Goal: Transaction & Acquisition: Purchase product/service

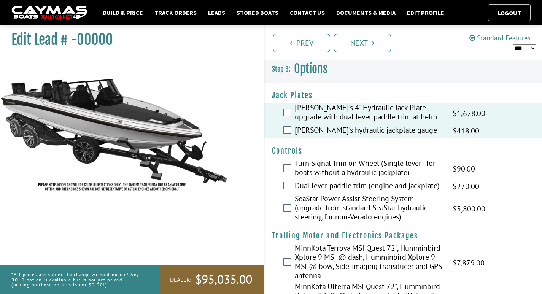
select select "*"
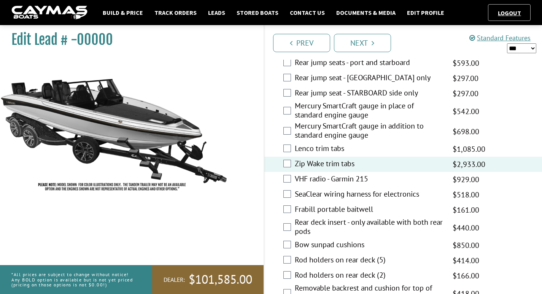
scroll to position [1465, 0]
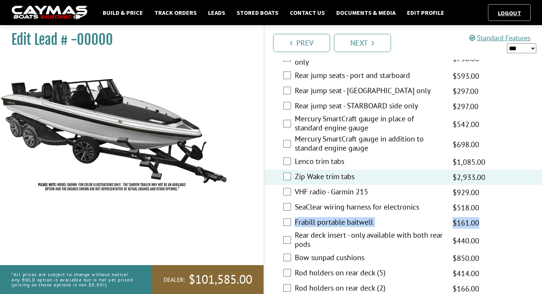
drag, startPoint x: 539, startPoint y: 206, endPoint x: 543, endPoint y: 199, distance: 7.5
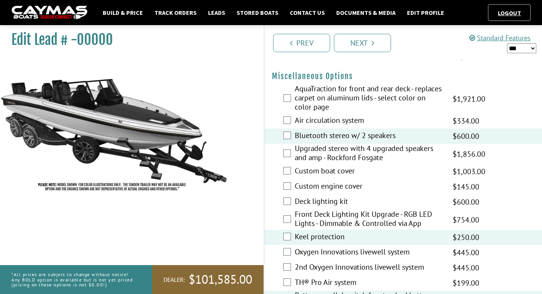
scroll to position [873, 0]
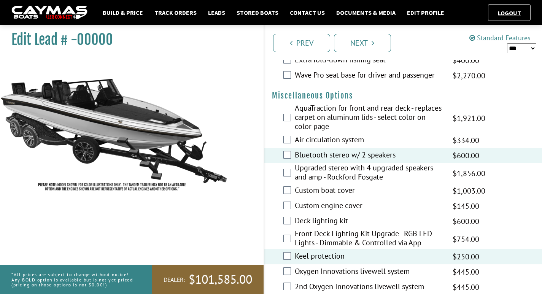
click at [291, 148] on div "Air circulation system $392.00 MAP $334.00 $463.00 MSRP $371.00" at bounding box center [403, 140] width 278 height 15
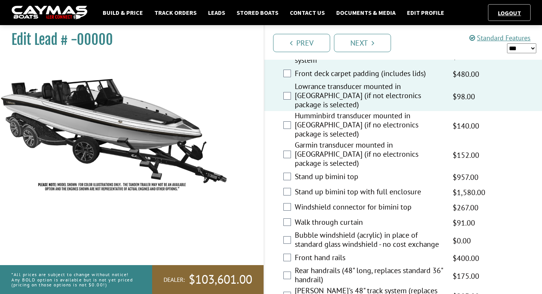
scroll to position [1172, 0]
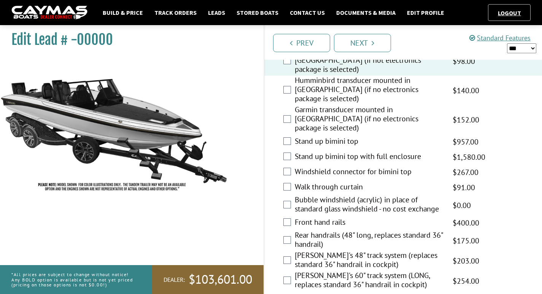
click at [290, 195] on div "Bubble windshield (acrylic) in place of standard glass windshield - no cost exc…" at bounding box center [403, 205] width 278 height 20
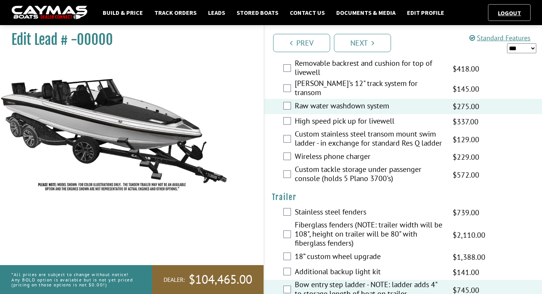
scroll to position [1722, 0]
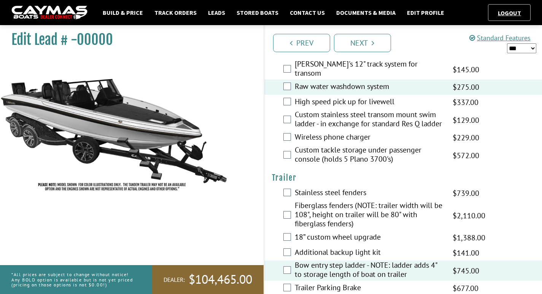
click at [286, 230] on div "18” custom wheel upgrade $1,632.00 MAP $1,388.00 $1,927.00 MSRP $1,542.00" at bounding box center [403, 237] width 278 height 15
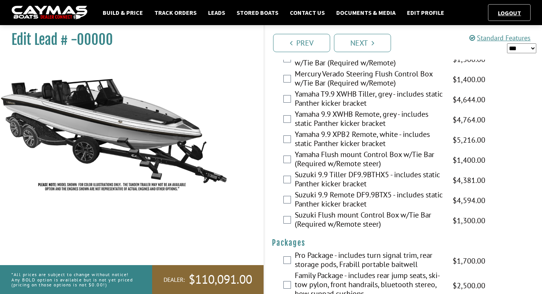
scroll to position [2089, 0]
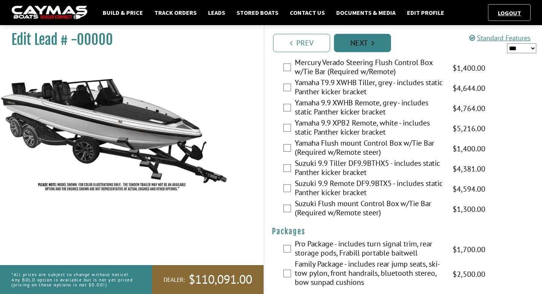
click at [349, 43] on link "Next" at bounding box center [362, 43] width 57 height 18
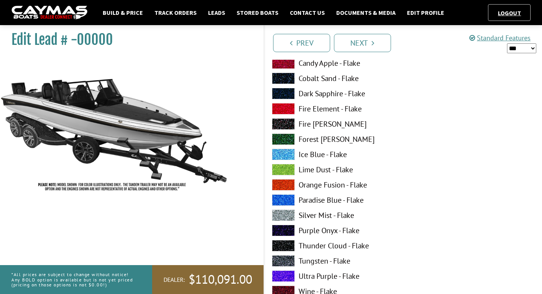
scroll to position [171, 0]
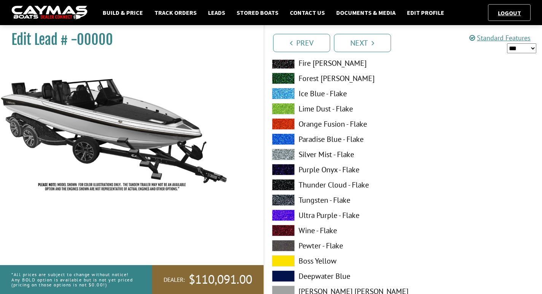
click at [283, 198] on span at bounding box center [283, 199] width 23 height 11
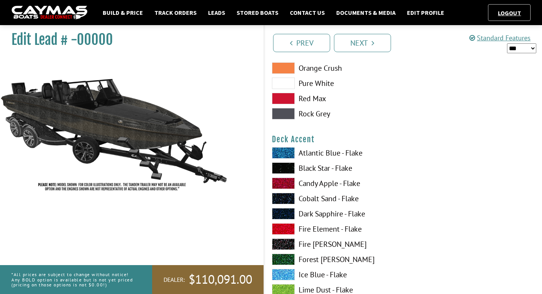
scroll to position [471, 0]
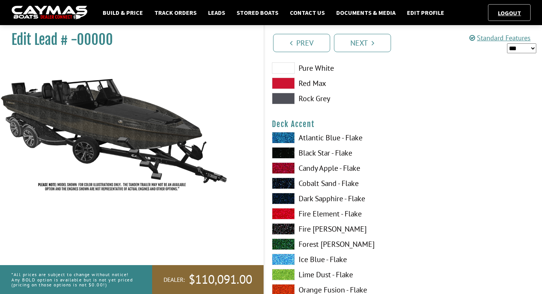
click at [292, 155] on span at bounding box center [283, 152] width 23 height 11
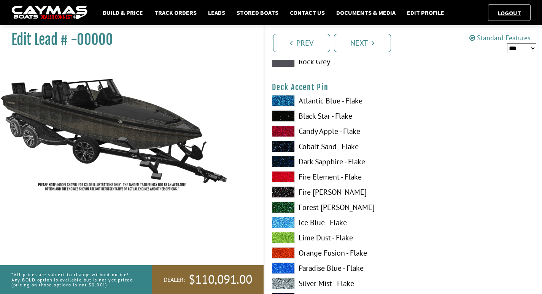
scroll to position [987, 0]
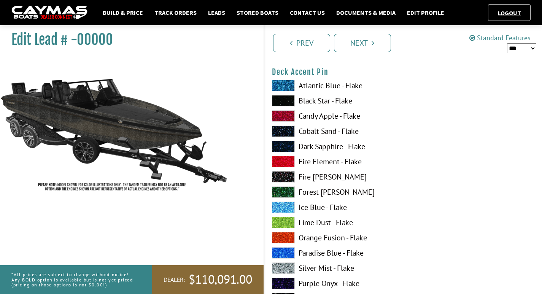
click at [285, 268] on span at bounding box center [283, 267] width 23 height 11
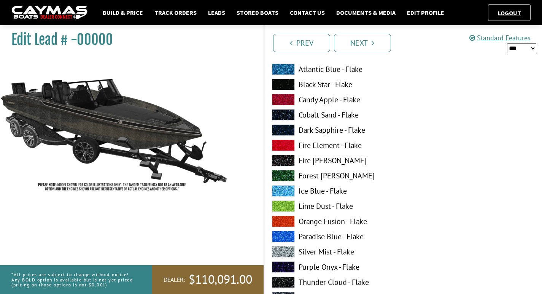
scroll to position [1332, 0]
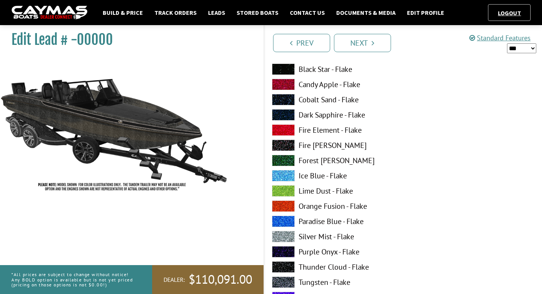
click at [281, 283] on span at bounding box center [283, 281] width 23 height 11
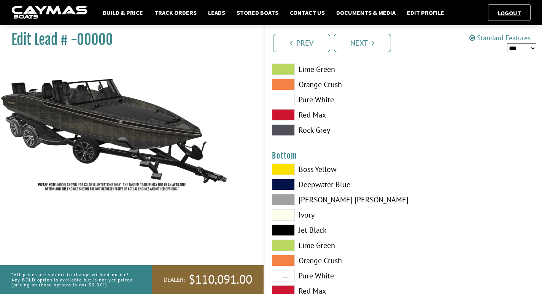
scroll to position [1712, 0]
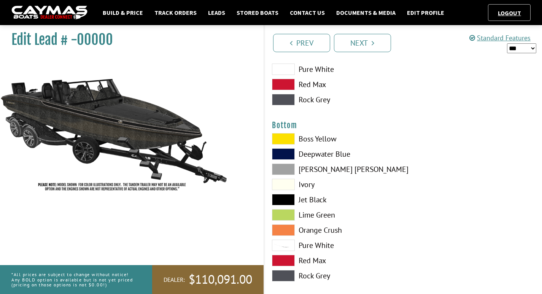
click at [285, 199] on span at bounding box center [283, 199] width 23 height 11
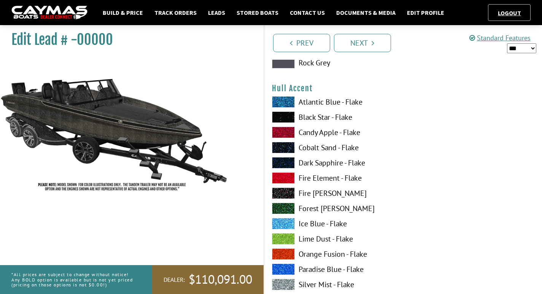
scroll to position [1935, 0]
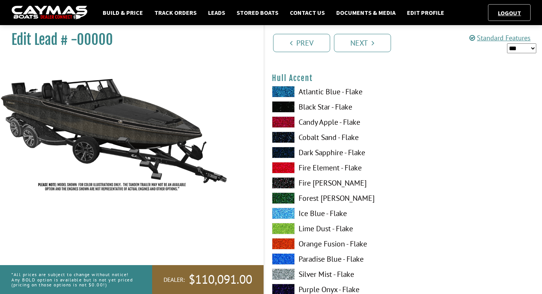
click at [284, 107] on span at bounding box center [283, 106] width 23 height 11
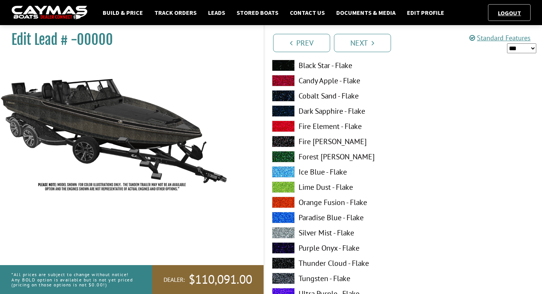
scroll to position [2452, 0]
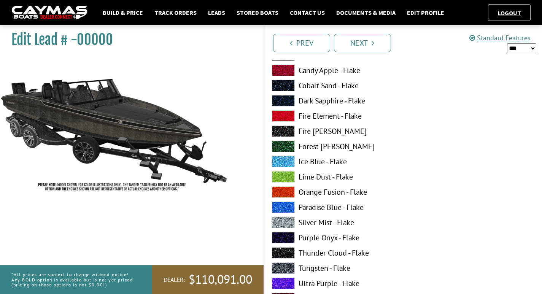
click at [282, 220] on span at bounding box center [283, 222] width 23 height 11
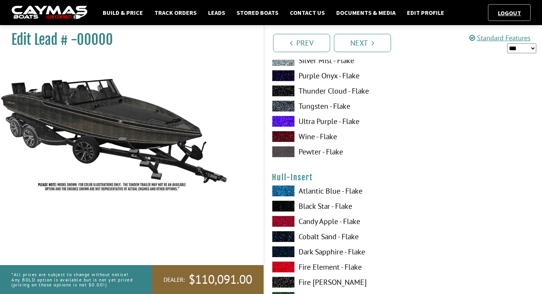
scroll to position [2634, 0]
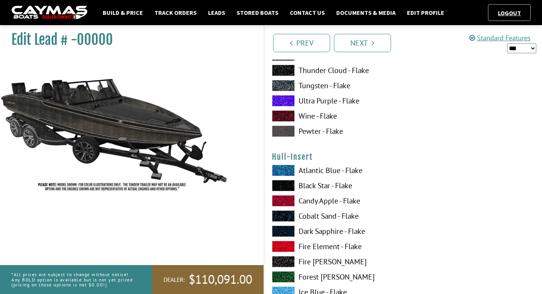
click at [282, 185] on span at bounding box center [283, 185] width 23 height 11
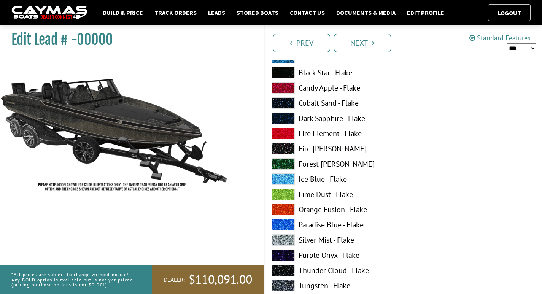
scroll to position [3222, 0]
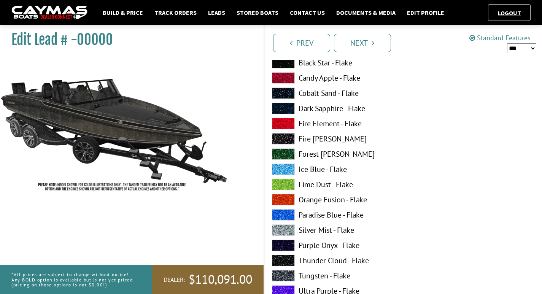
click at [289, 230] on span at bounding box center [283, 229] width 23 height 11
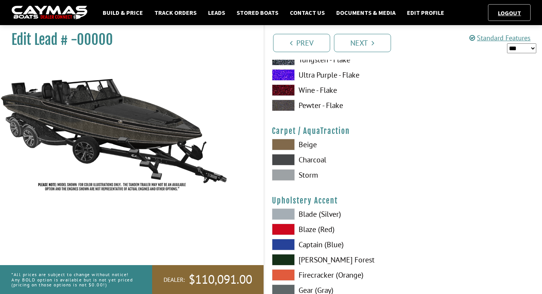
scroll to position [3443, 0]
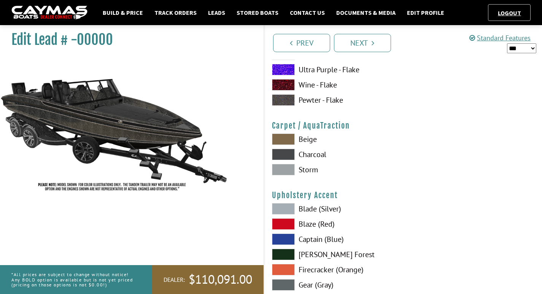
click at [279, 155] on span at bounding box center [283, 154] width 23 height 11
click at [293, 284] on span at bounding box center [283, 284] width 23 height 11
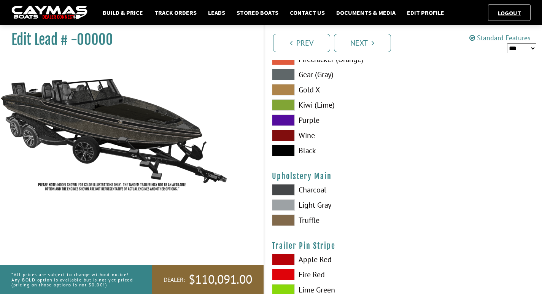
scroll to position [3653, 0]
click at [273, 206] on span at bounding box center [283, 204] width 23 height 11
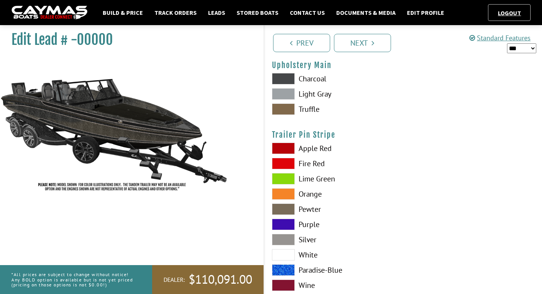
scroll to position [3783, 0]
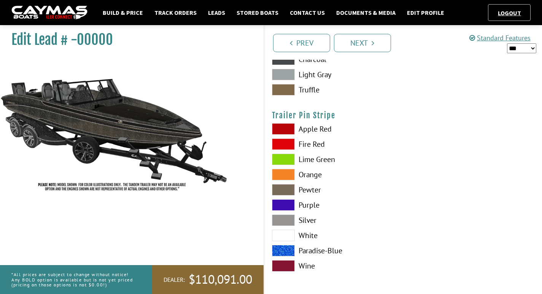
click at [287, 217] on span at bounding box center [283, 219] width 23 height 11
click at [370, 50] on link "Next" at bounding box center [362, 43] width 57 height 18
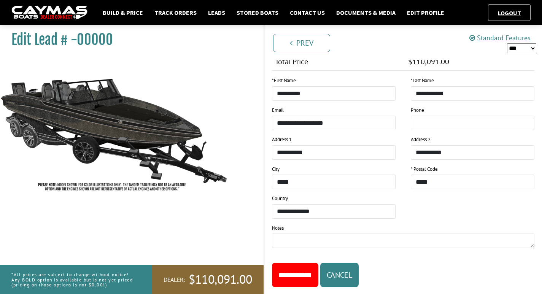
scroll to position [876, 0]
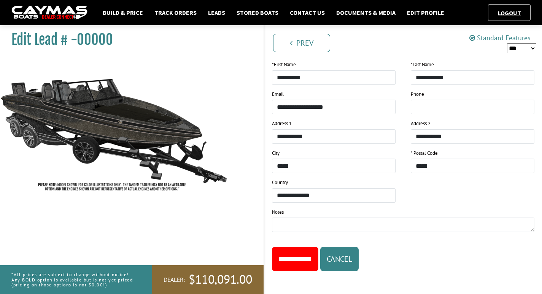
click at [302, 257] on input "**********" at bounding box center [295, 259] width 46 height 24
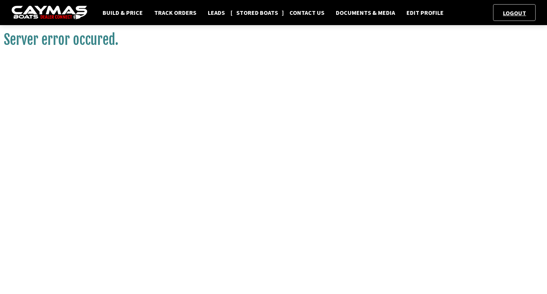
click at [269, 12] on link "Stored Boats" at bounding box center [257, 13] width 49 height 10
